Goal: Task Accomplishment & Management: Complete application form

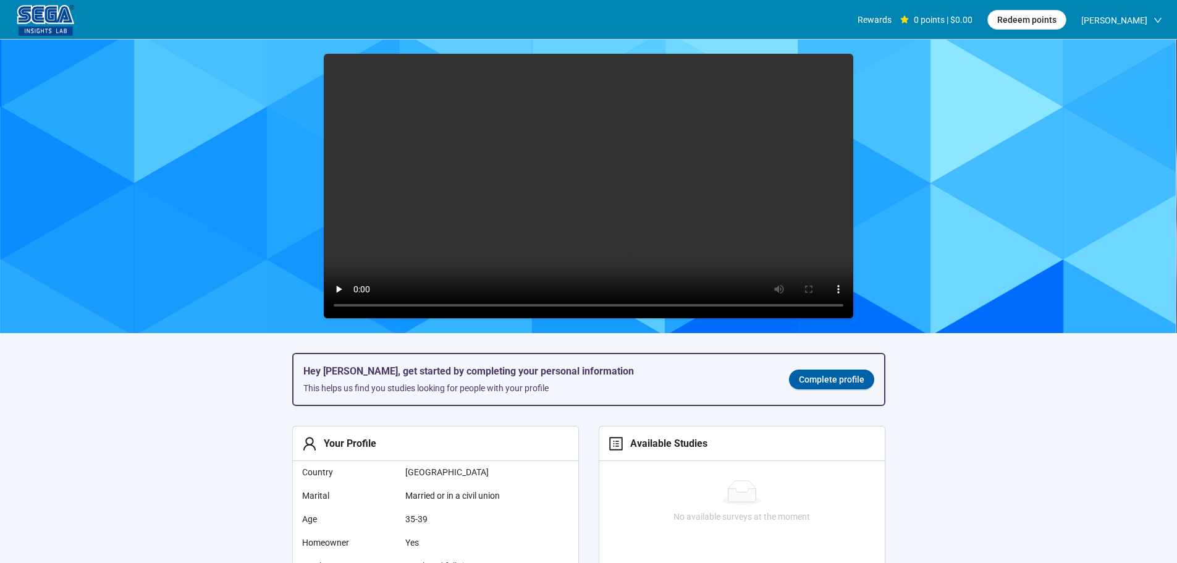
scroll to position [1, 0]
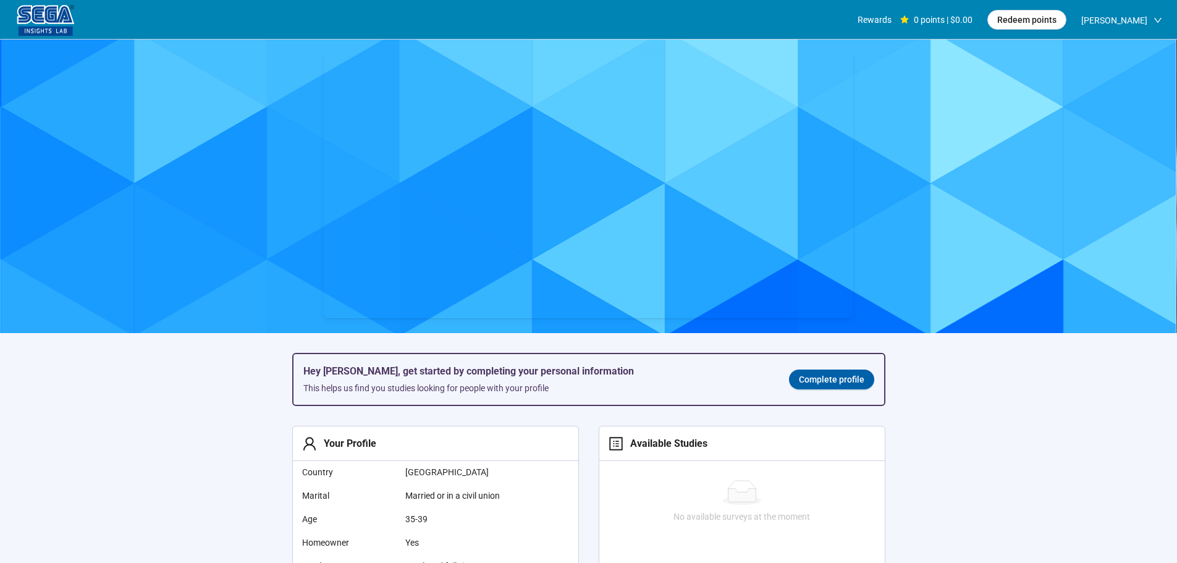
click at [847, 378] on span "Complete profile" at bounding box center [831, 380] width 65 height 14
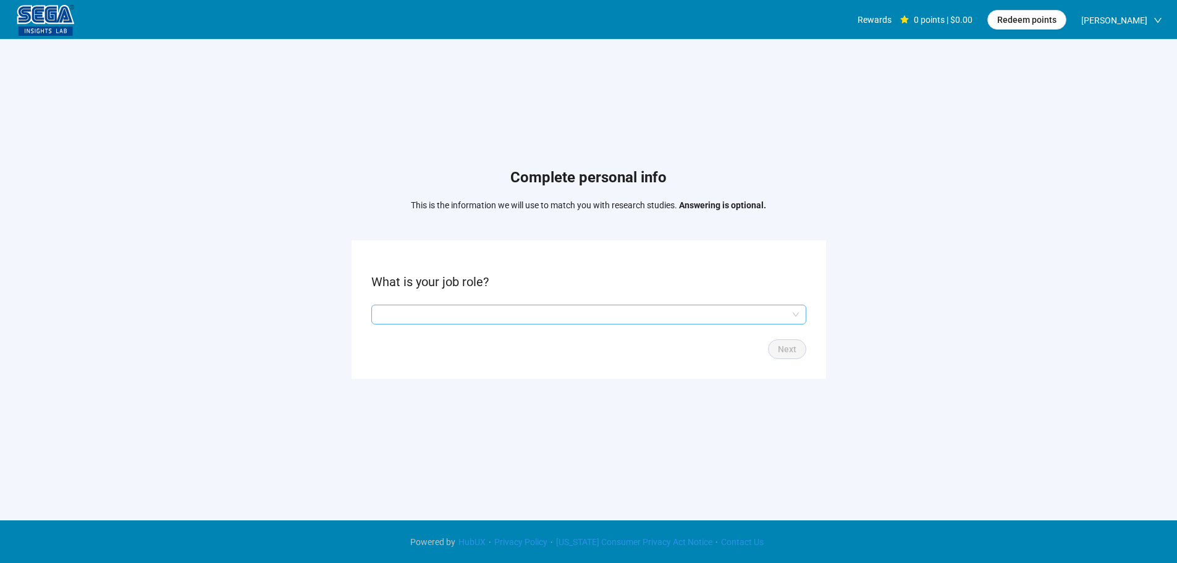
click at [583, 308] on input "search" at bounding box center [589, 314] width 420 height 19
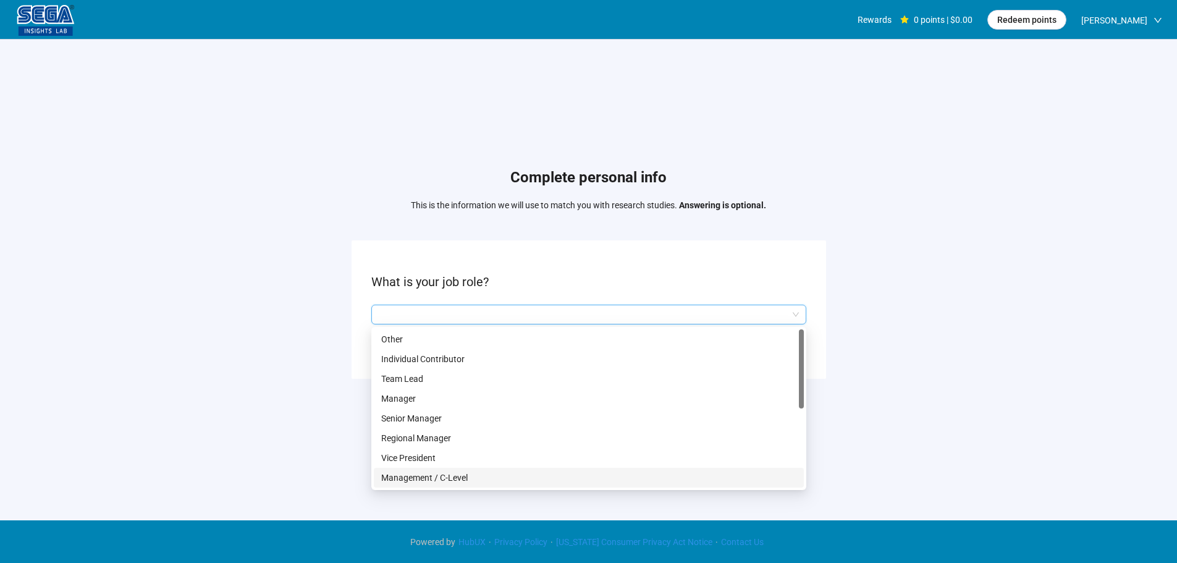
click at [451, 470] on div "Management / C-Level" at bounding box center [589, 478] width 430 height 20
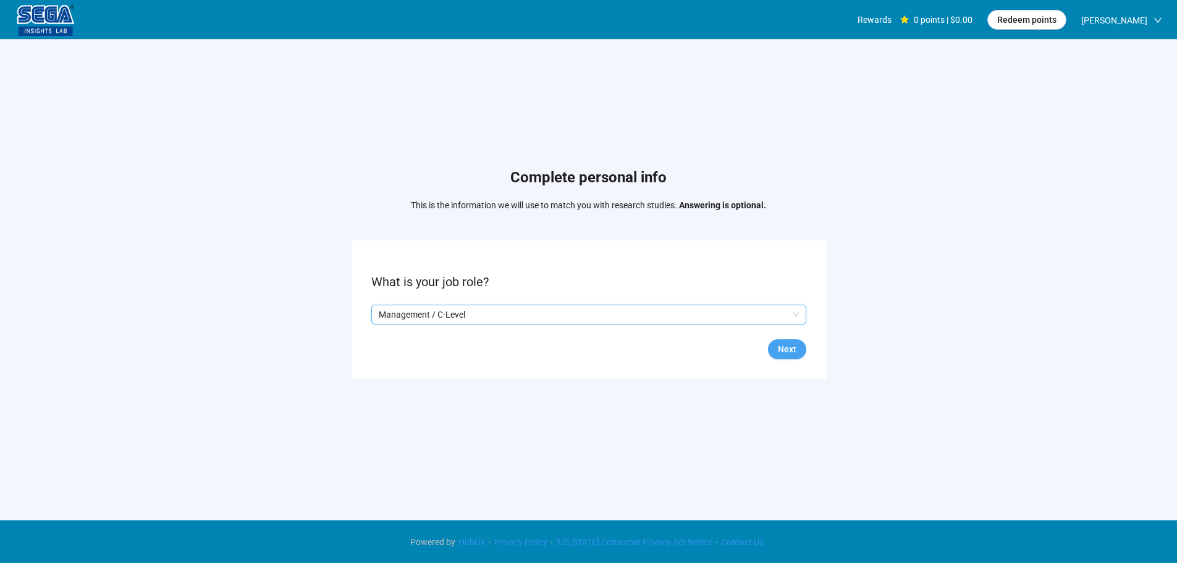
click at [788, 349] on span "Next" at bounding box center [787, 349] width 19 height 14
click at [442, 316] on input "search" at bounding box center [589, 314] width 420 height 19
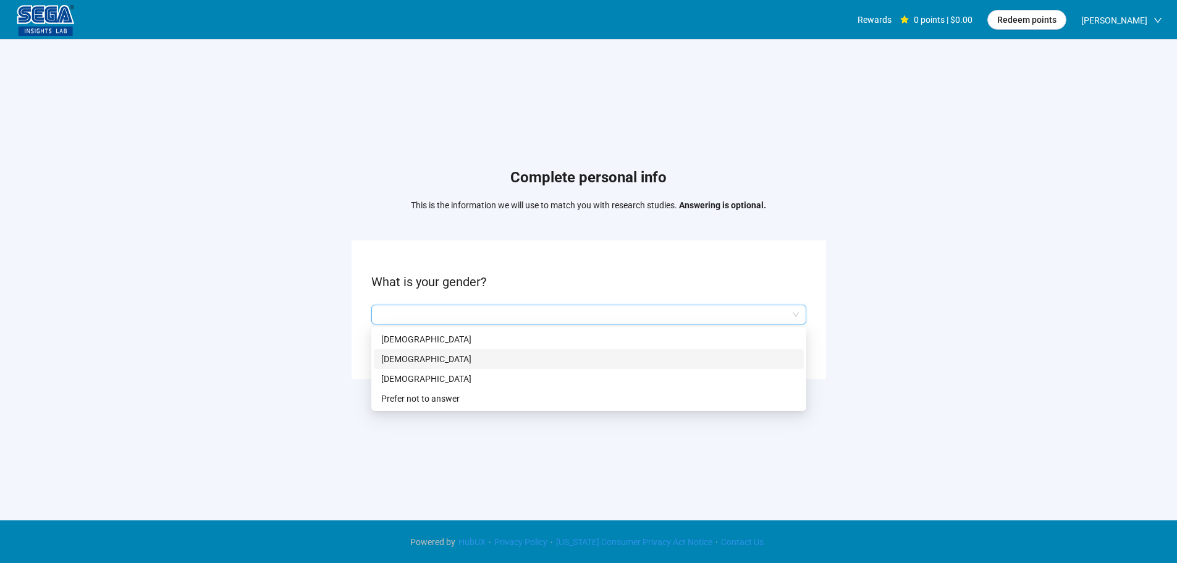
click at [421, 359] on p "[DEMOGRAPHIC_DATA]" at bounding box center [588, 359] width 415 height 14
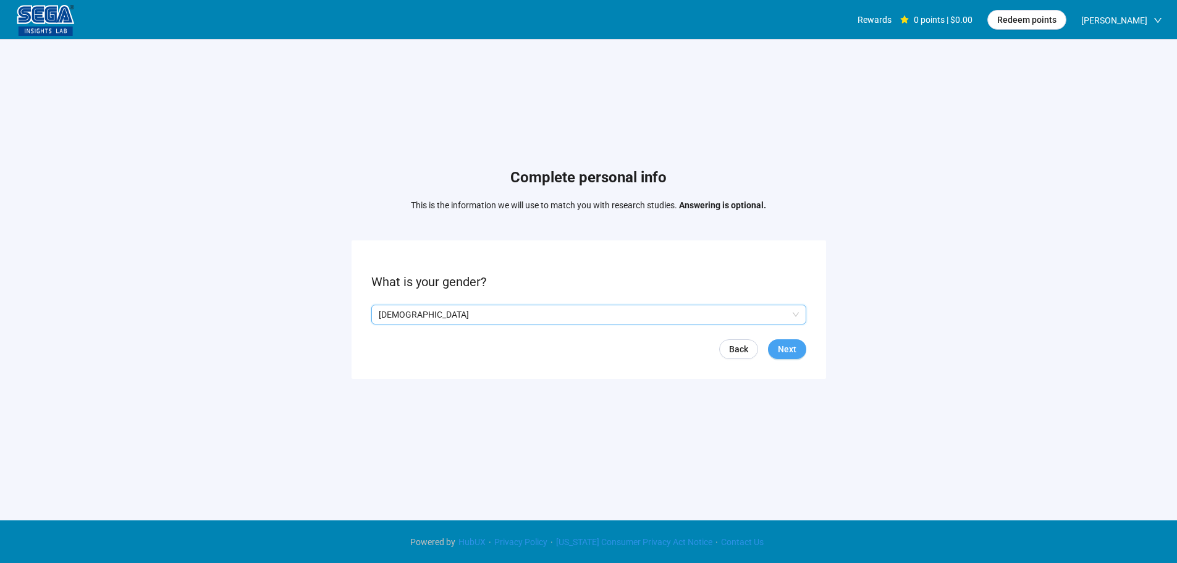
click at [793, 342] on span "Next" at bounding box center [787, 349] width 19 height 14
click at [402, 318] on input at bounding box center [399, 314] width 54 height 19
type input "**"
click at [792, 352] on span "Next" at bounding box center [787, 349] width 19 height 14
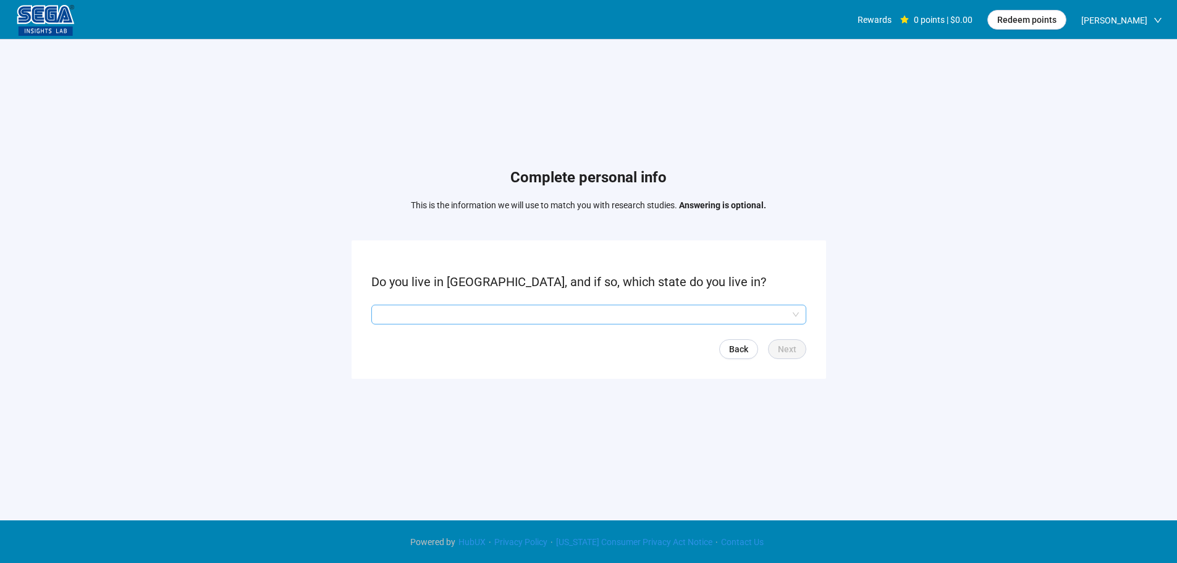
click at [463, 313] on input "search" at bounding box center [589, 314] width 420 height 19
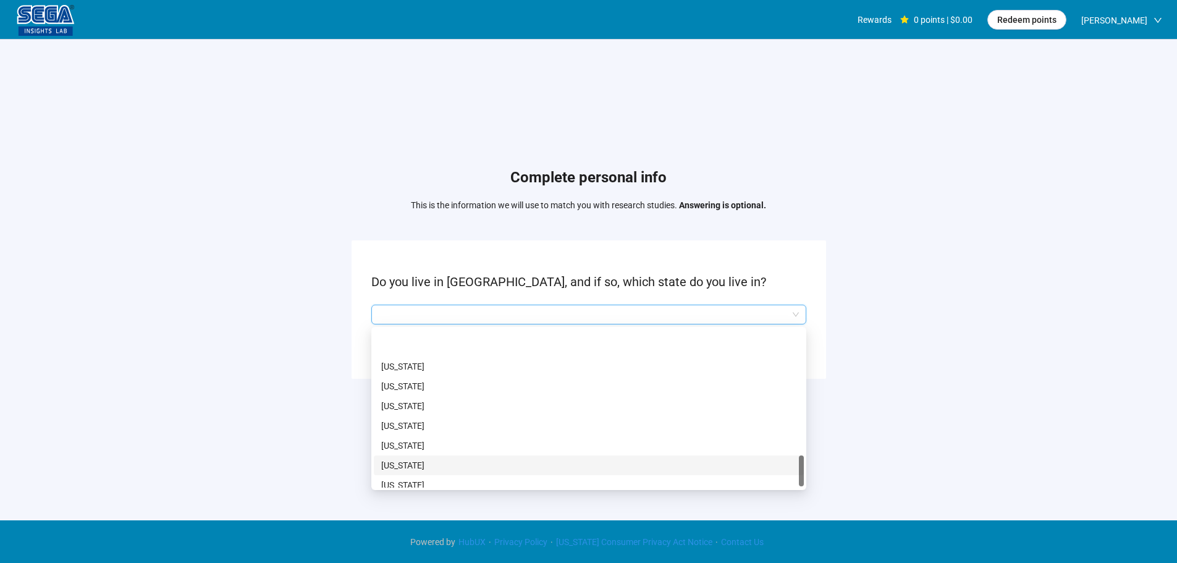
scroll to position [845, 0]
drag, startPoint x: 411, startPoint y: 466, endPoint x: 573, endPoint y: 455, distance: 162.3
click at [411, 465] on p "[US_STATE]" at bounding box center [588, 463] width 415 height 14
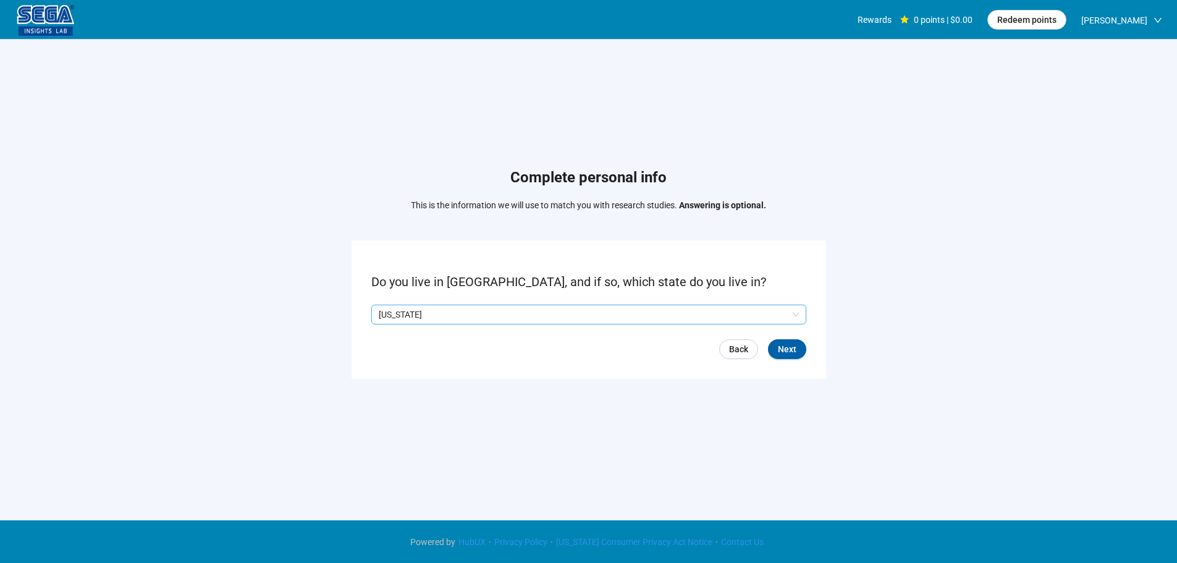
click at [785, 364] on form "Do you live in [GEOGRAPHIC_DATA], and if so, which state do you live in? Q2hhcm…" at bounding box center [589, 309] width 475 height 138
click at [788, 353] on span "Next" at bounding box center [787, 349] width 19 height 14
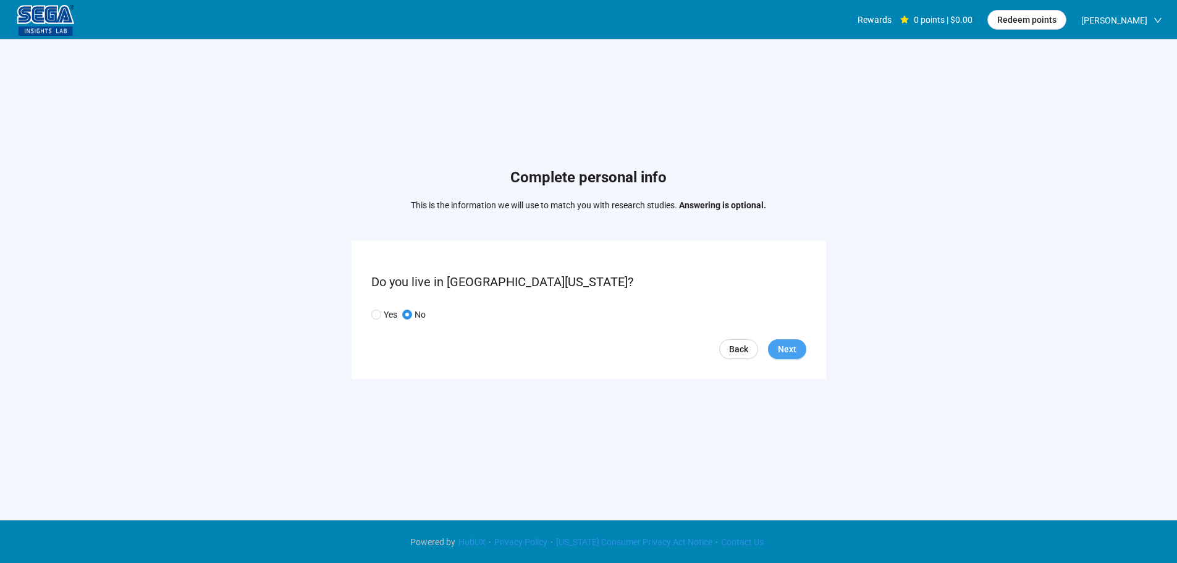
click at [790, 351] on span "Next" at bounding box center [787, 349] width 19 height 14
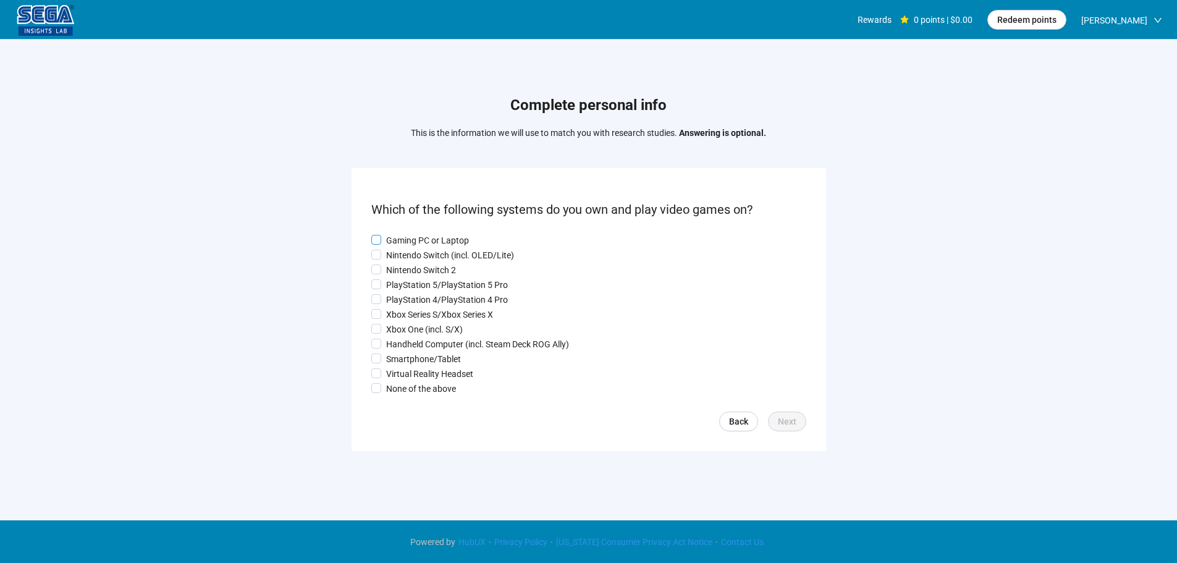
click at [415, 237] on p "Gaming PC or Laptop" at bounding box center [427, 241] width 83 height 14
click at [411, 252] on p "Nintendo Switch (incl. OLED/Lite)" at bounding box center [450, 255] width 128 height 14
drag, startPoint x: 409, startPoint y: 272, endPoint x: 407, endPoint y: 285, distance: 13.2
click at [408, 274] on p "Nintendo Switch 2" at bounding box center [421, 270] width 70 height 14
drag, startPoint x: 407, startPoint y: 285, endPoint x: 406, endPoint y: 301, distance: 15.5
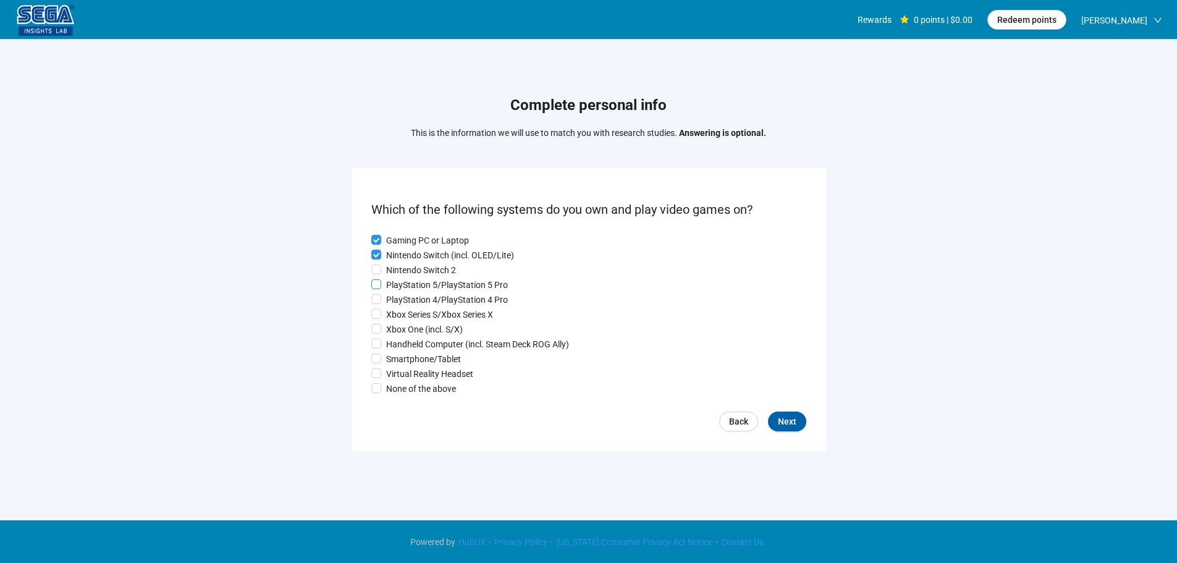
click at [407, 287] on p "PlayStation 5/PlayStation 5 Pro" at bounding box center [447, 285] width 122 height 14
drag, startPoint x: 406, startPoint y: 301, endPoint x: 403, endPoint y: 308, distance: 8.0
click at [405, 303] on p "PlayStation 4/PlayStation 4 Pro" at bounding box center [447, 300] width 122 height 14
click at [403, 315] on p "Xbox Series S/Xbox Series X" at bounding box center [439, 315] width 107 height 14
click at [403, 326] on p "Xbox One (incl. S/X)" at bounding box center [424, 330] width 77 height 14
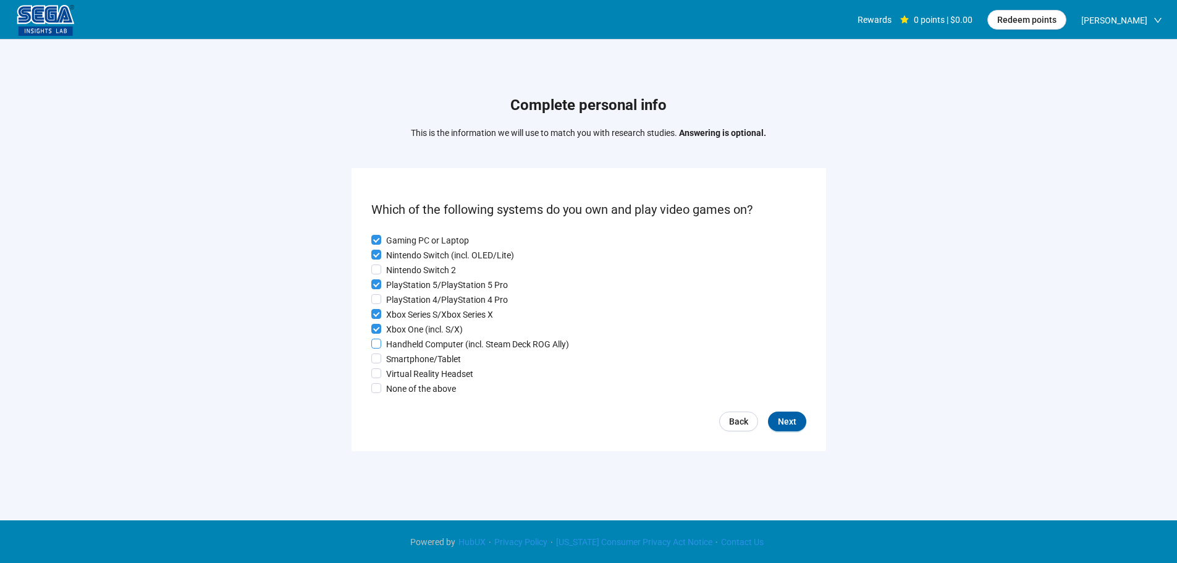
click at [402, 345] on p "Handheld Computer (incl. Steam Deck ROG Ally)" at bounding box center [477, 344] width 183 height 14
click at [396, 269] on p "Nintendo Switch 2" at bounding box center [421, 270] width 70 height 14
click at [400, 300] on p "PlayStation 4/PlayStation 4 Pro" at bounding box center [447, 300] width 122 height 14
click at [403, 358] on p "Smartphone/Tablet" at bounding box center [423, 359] width 75 height 14
click at [413, 374] on p "Virtual Reality Headset" at bounding box center [429, 374] width 87 height 14
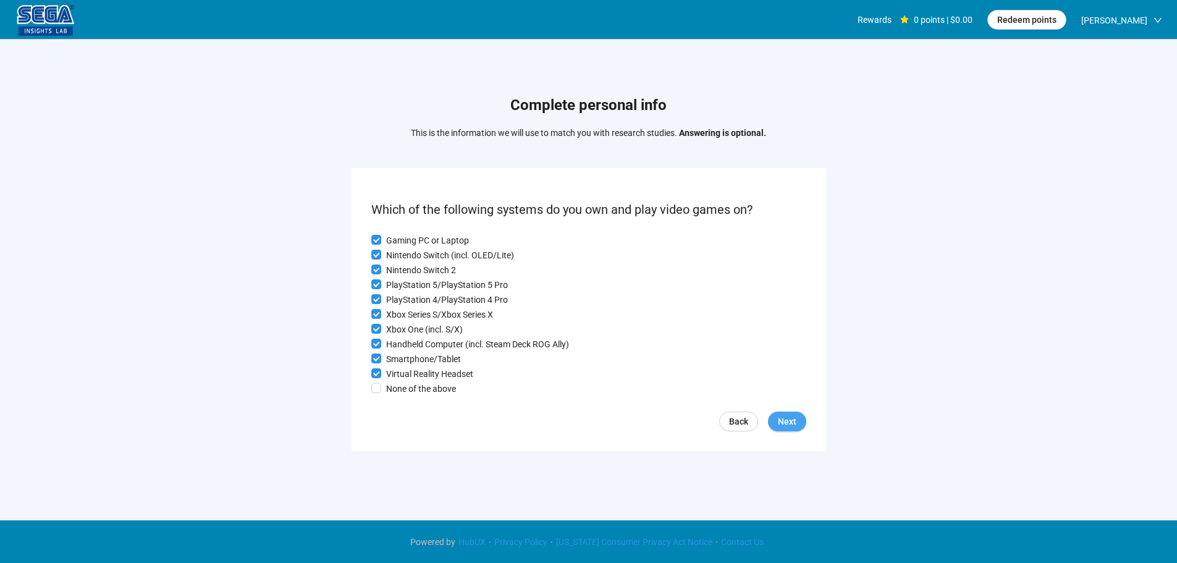
click at [770, 421] on div "Back Next" at bounding box center [588, 421] width 435 height 20
click at [778, 423] on button "Next" at bounding box center [787, 421] width 38 height 20
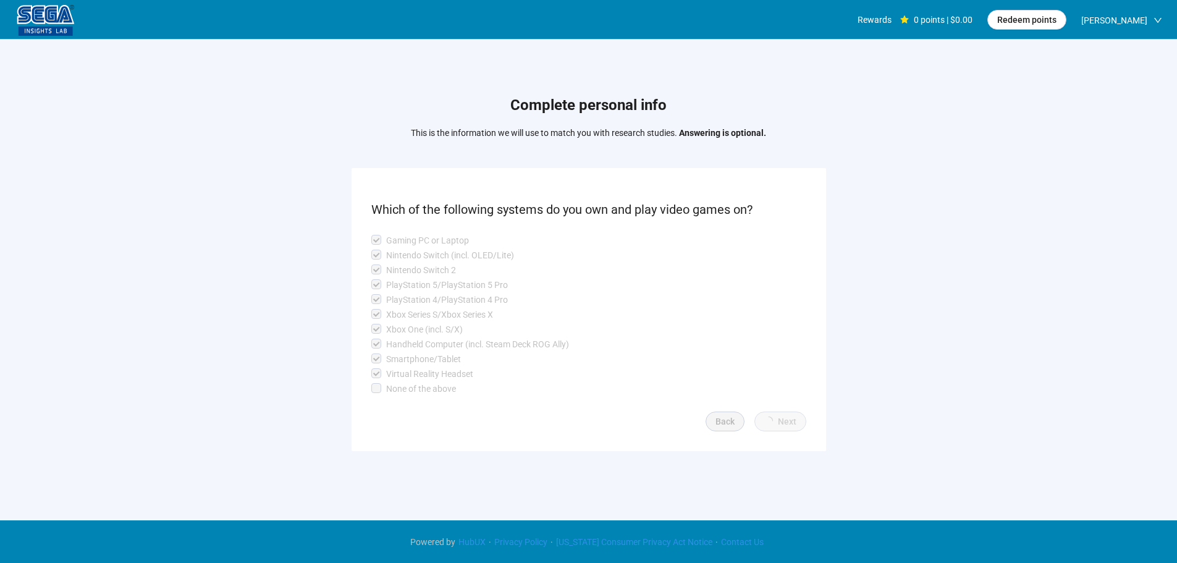
scroll to position [1, 0]
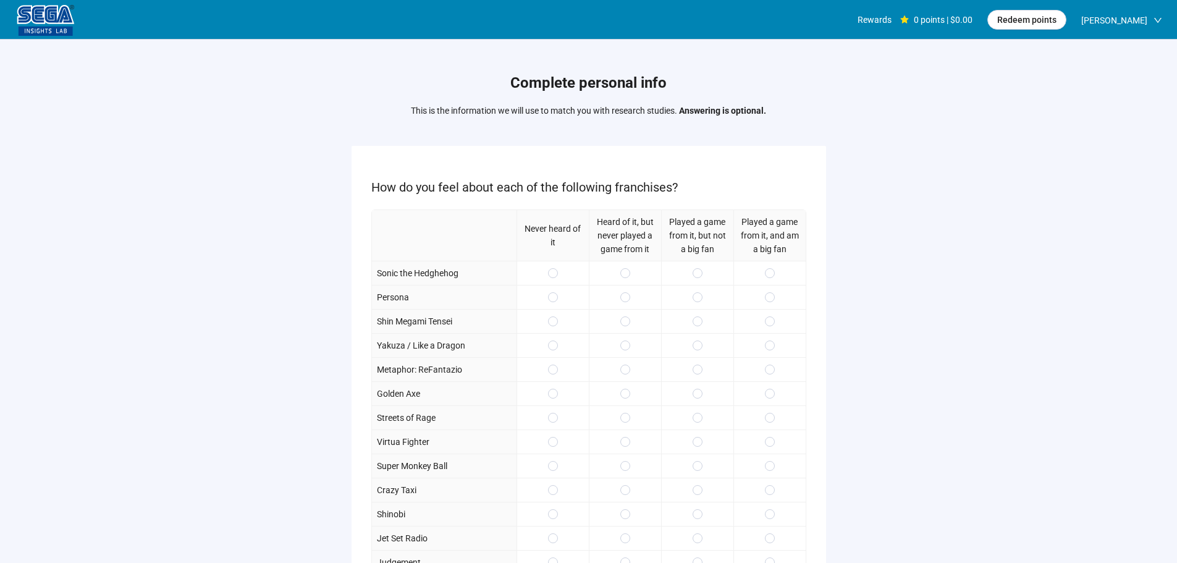
click at [751, 276] on div at bounding box center [769, 273] width 72 height 24
click at [778, 274] on div at bounding box center [769, 273] width 72 height 24
click at [766, 274] on span at bounding box center [770, 273] width 10 height 10
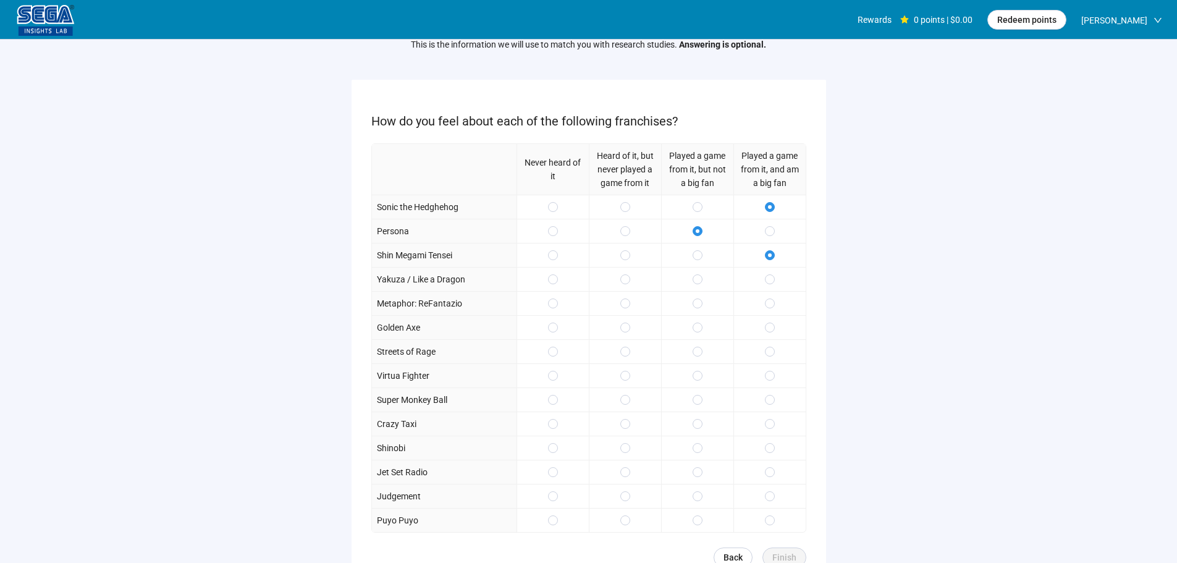
scroll to position [124, 0]
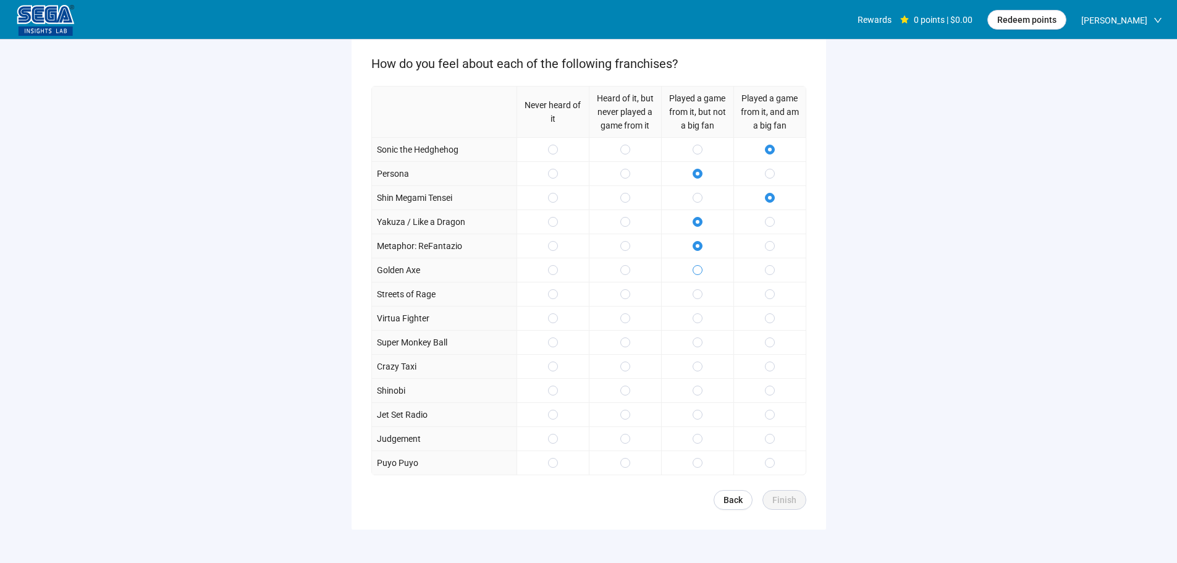
click at [692, 274] on div at bounding box center [697, 270] width 72 height 24
click at [695, 303] on div at bounding box center [697, 294] width 72 height 24
click at [699, 288] on label at bounding box center [698, 294] width 10 height 14
click at [625, 332] on div at bounding box center [625, 342] width 72 height 24
click at [687, 372] on div at bounding box center [697, 366] width 72 height 24
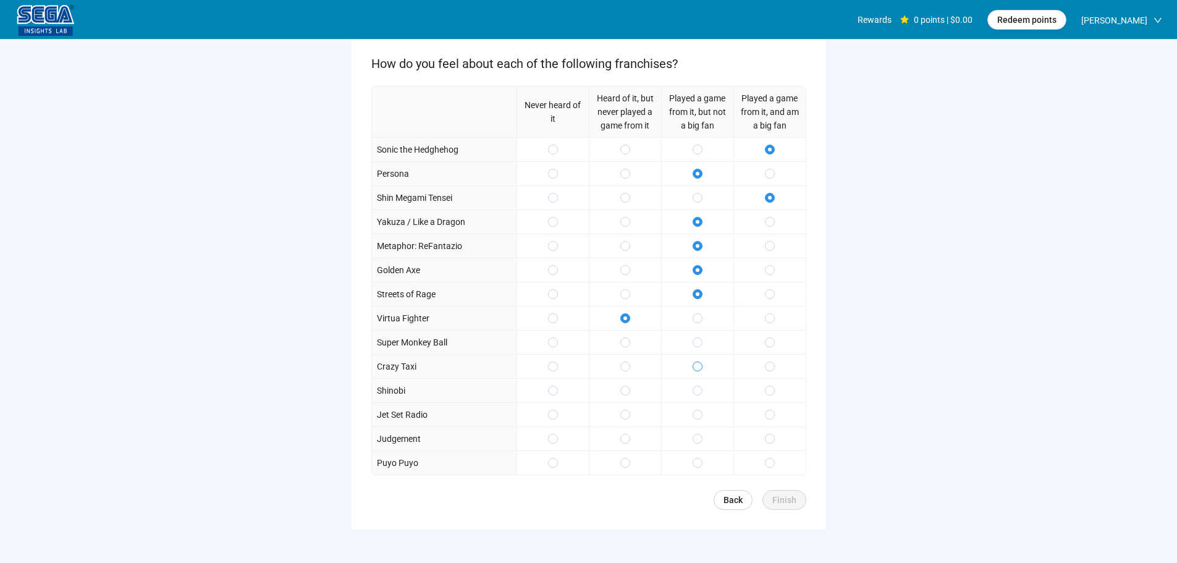
click at [699, 361] on span at bounding box center [698, 366] width 10 height 10
drag, startPoint x: 693, startPoint y: 339, endPoint x: 692, endPoint y: 366, distance: 27.2
click at [693, 339] on span at bounding box center [698, 342] width 10 height 10
click at [694, 390] on span at bounding box center [698, 391] width 10 height 10
click at [766, 442] on span at bounding box center [770, 439] width 10 height 10
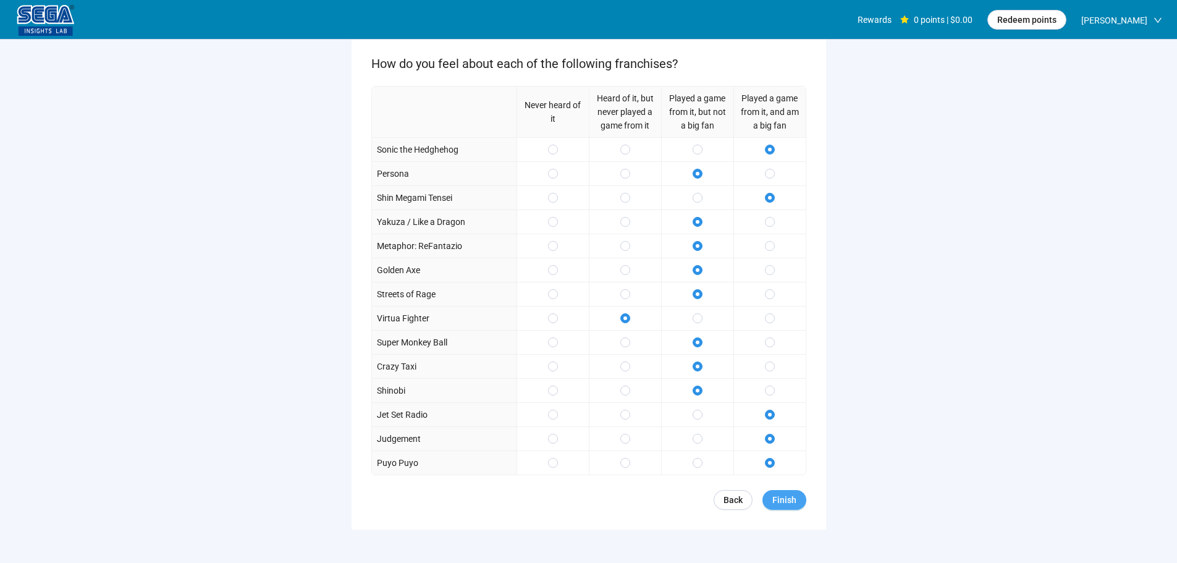
click at [788, 497] on span "Finish" at bounding box center [784, 500] width 24 height 14
